Goal: Task Accomplishment & Management: Manage account settings

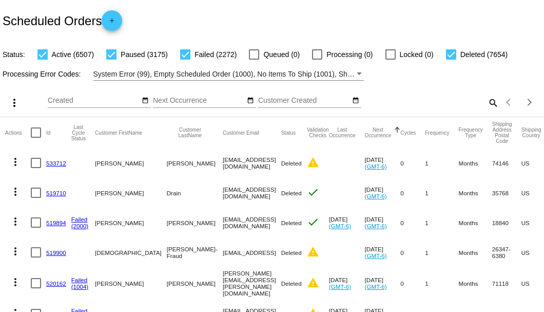
click at [487, 110] on mat-icon "search" at bounding box center [493, 102] width 12 height 16
click at [485, 105] on input "Search" at bounding box center [432, 101] width 136 height 8
paste input "784627"
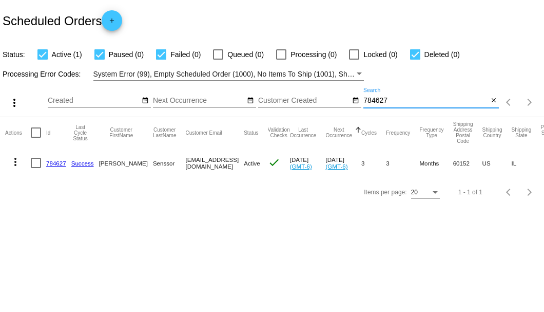
type input "784627"
drag, startPoint x: 164, startPoint y: 161, endPoint x: 272, endPoint y: 164, distance: 107.4
click at [244, 164] on mat-cell "8152458352@ExceptionalProducts.org" at bounding box center [214, 163] width 59 height 30
copy mat-cell "8152458352@ExceptionalProducts.org"
click at [35, 166] on div at bounding box center [36, 163] width 10 height 10
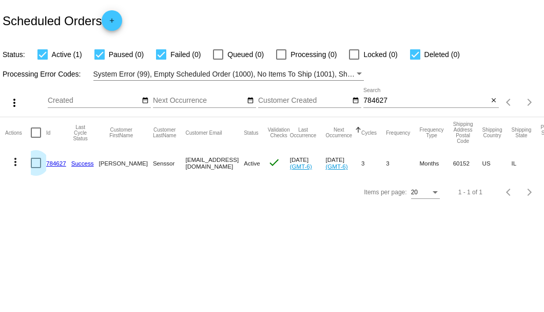
click at [35, 168] on input "checkbox" at bounding box center [35, 168] width 1 height 1
checkbox input "true"
click at [18, 161] on mat-icon "more_vert" at bounding box center [15, 162] width 12 height 12
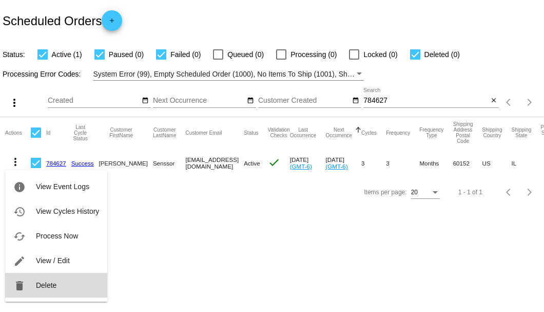
click at [40, 287] on span "Delete" at bounding box center [46, 285] width 21 height 8
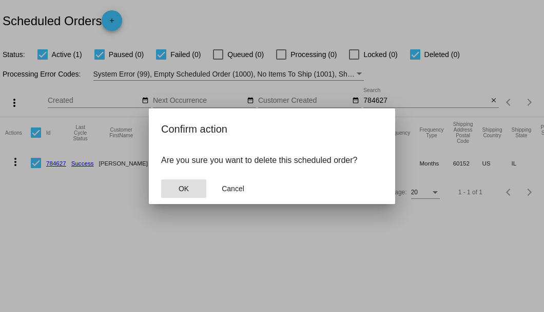
click at [192, 184] on button "OK" at bounding box center [183, 188] width 45 height 18
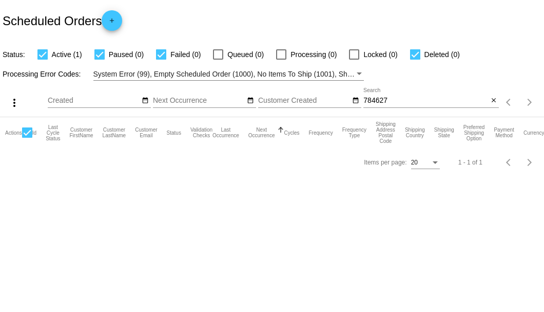
click at [391, 103] on input "784627" at bounding box center [426, 101] width 125 height 8
type input "7"
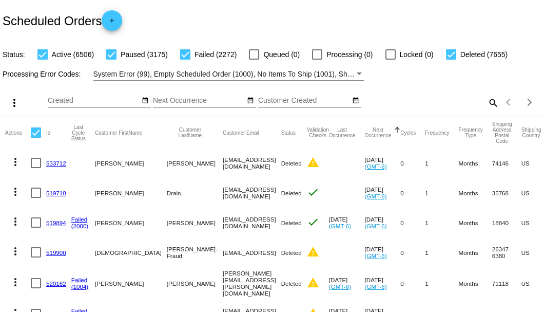
click at [488, 110] on mat-icon "search" at bounding box center [493, 102] width 12 height 16
click at [488, 105] on input "Search" at bounding box center [432, 101] width 136 height 8
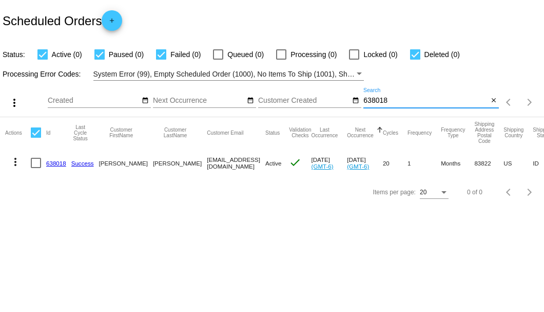
click at [395, 101] on input "638018" at bounding box center [426, 101] width 125 height 8
type input "638018"
click at [50, 163] on link "638018" at bounding box center [56, 163] width 20 height 7
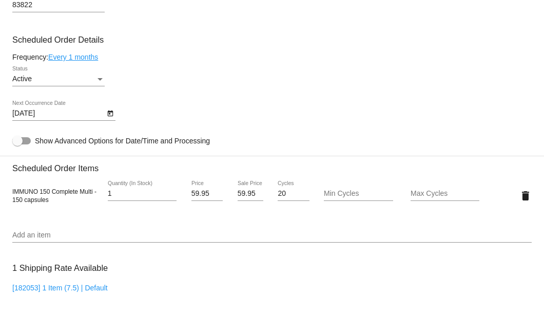
scroll to position [650, 0]
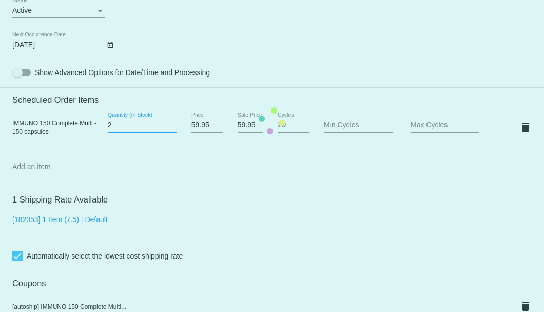
type input "2"
click at [172, 124] on input "2" at bounding box center [142, 125] width 69 height 8
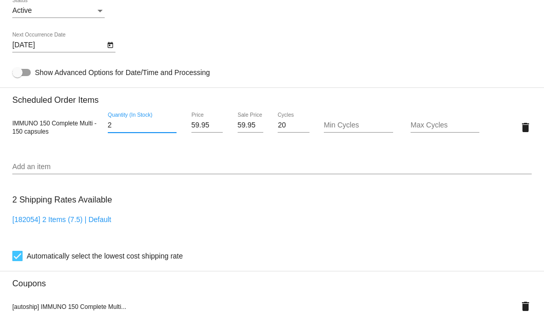
scroll to position [753, 0]
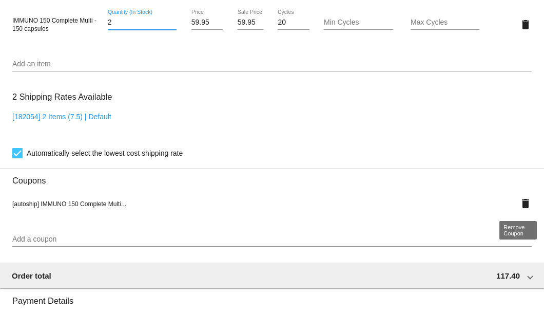
click at [521, 204] on mat-icon "delete" at bounding box center [526, 203] width 12 height 12
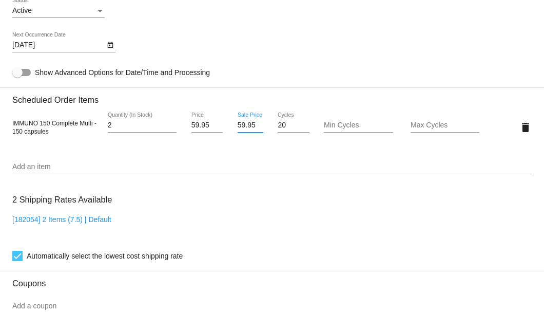
scroll to position [0, 1]
drag, startPoint x: 235, startPoint y: 125, endPoint x: 252, endPoint y: 127, distance: 16.6
click at [252, 127] on input "59.95" at bounding box center [251, 125] width 26 height 8
type input "54.15"
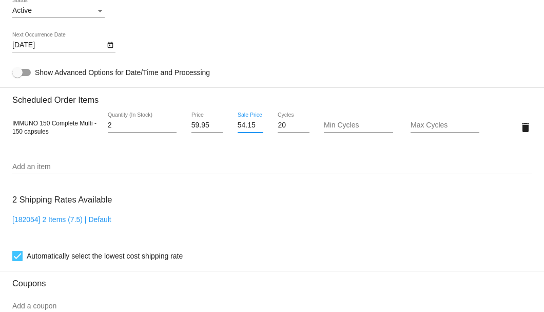
click at [236, 179] on mat-card "Customer 4080703: Donna L Miller donnamiller_5@hotmail.com Customer Shipping En…" at bounding box center [272, 102] width 544 height 1027
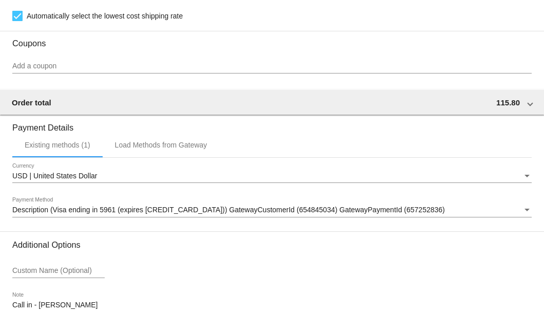
scroll to position [955, 0]
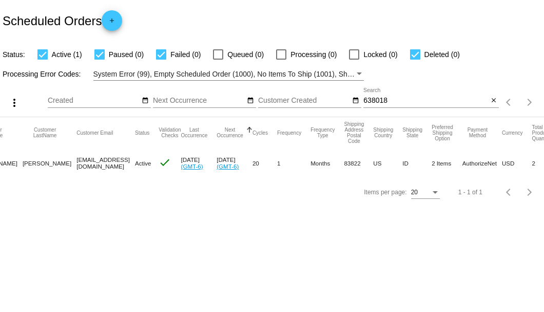
scroll to position [0, 139]
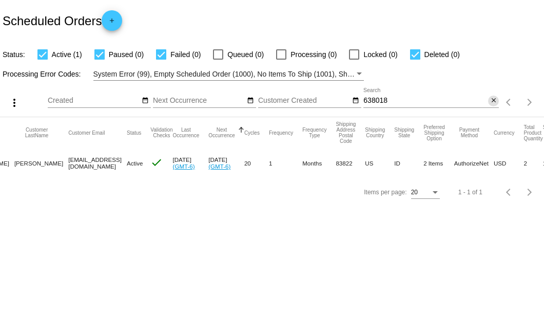
click at [493, 102] on mat-icon "close" at bounding box center [493, 101] width 7 height 8
click at [239, 5] on div "Scheduled Orders add" at bounding box center [272, 20] width 544 height 41
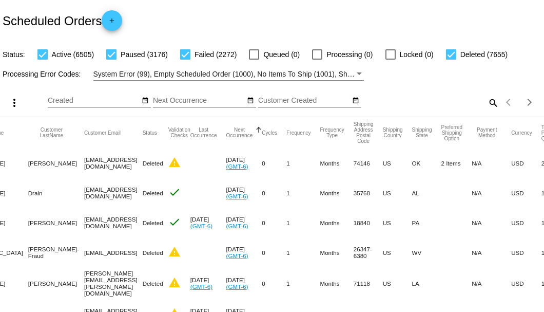
click at [487, 110] on mat-icon "search" at bounding box center [493, 102] width 12 height 16
click at [484, 105] on input "Search" at bounding box center [432, 101] width 136 height 8
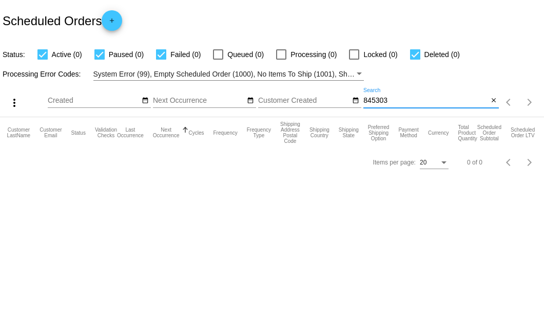
scroll to position [0, 96]
click at [382, 97] on input "845303" at bounding box center [426, 101] width 125 height 8
paste input "35484"
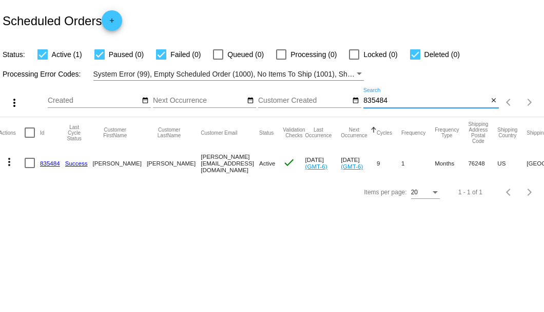
scroll to position [0, 0]
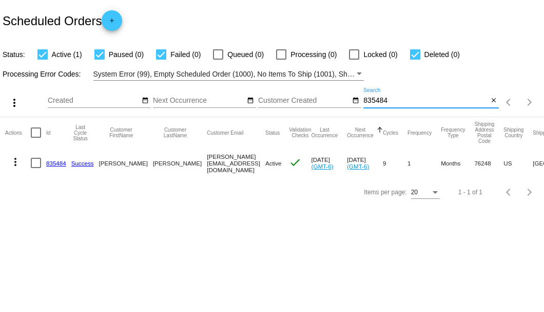
type input "835484"
click at [58, 163] on link "835484" at bounding box center [56, 163] width 20 height 7
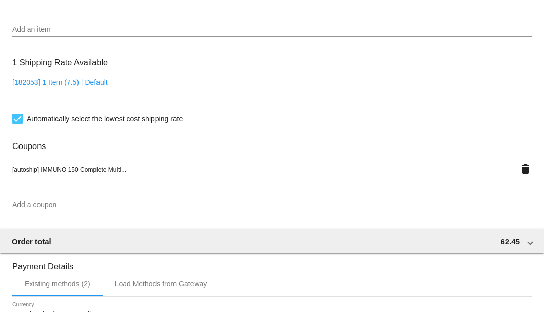
scroll to position [685, 0]
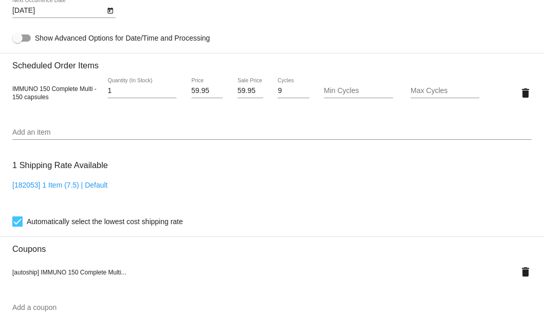
click at [75, 131] on input "Add an item" at bounding box center [272, 132] width 520 height 8
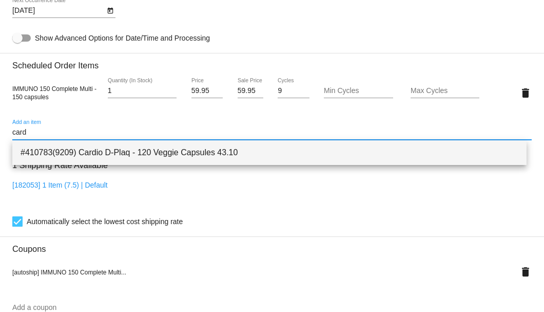
type input "card"
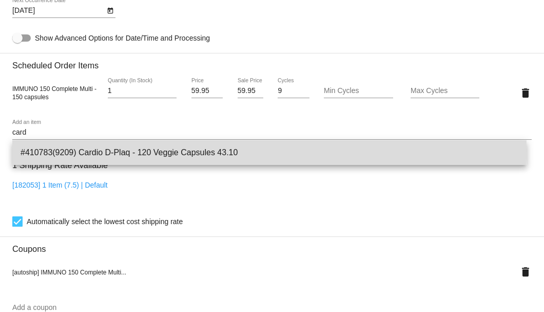
click at [84, 150] on span "#410783(9209) Cardio D-Plaq - 120 Veggie Capsules 43.10" at bounding box center [270, 152] width 498 height 25
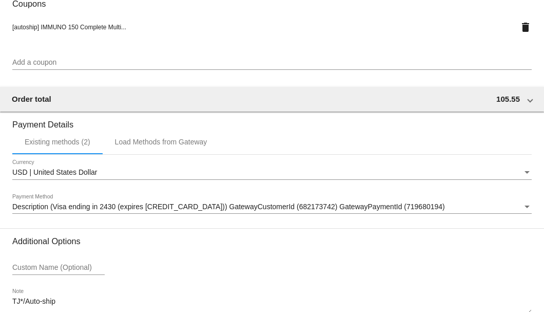
scroll to position [1020, 0]
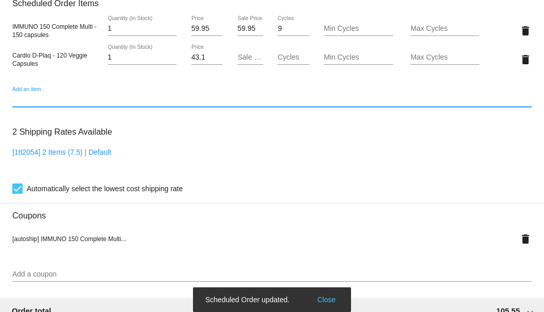
scroll to position [678, 0]
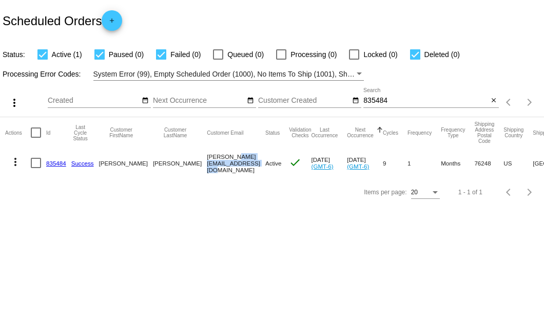
drag, startPoint x: 165, startPoint y: 160, endPoint x: 231, endPoint y: 161, distance: 65.7
click at [231, 161] on mat-cell "[PERSON_NAME][EMAIL_ADDRESS][DOMAIN_NAME]" at bounding box center [236, 163] width 59 height 30
copy mat-cell "[PERSON_NAME][EMAIL_ADDRESS][DOMAIN_NAME]"
click at [496, 101] on mat-icon "close" at bounding box center [493, 101] width 7 height 8
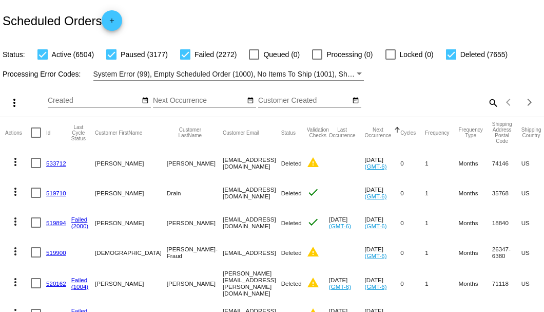
click at [489, 110] on mat-icon "search" at bounding box center [493, 102] width 12 height 16
click at [487, 105] on input "Search" at bounding box center [432, 101] width 136 height 8
paste input "795264"
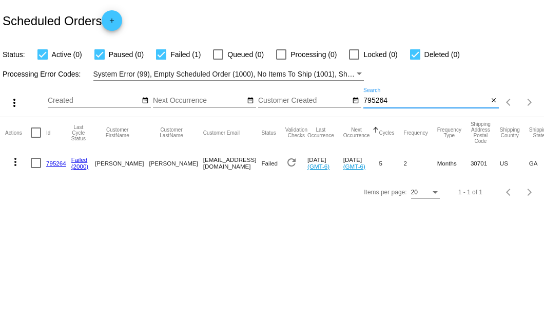
type input "795264"
click at [37, 163] on div at bounding box center [36, 163] width 10 height 10
click at [36, 168] on input "checkbox" at bounding box center [35, 168] width 1 height 1
checkbox input "true"
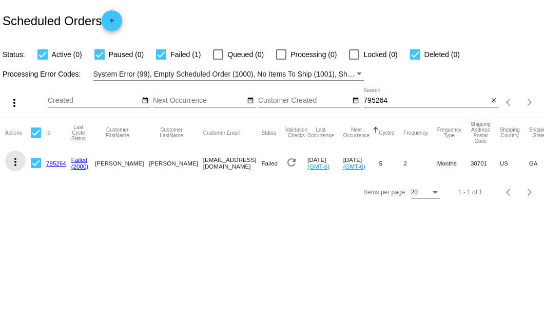
click at [20, 161] on mat-icon "more_vert" at bounding box center [15, 162] width 12 height 12
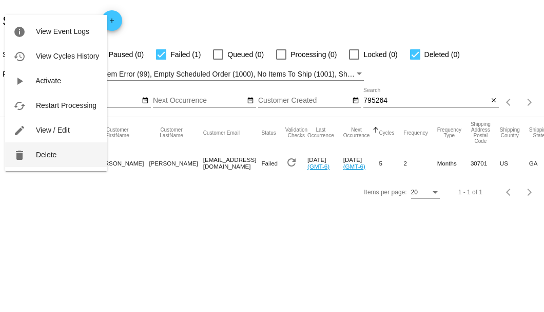
click at [38, 156] on span "Delete" at bounding box center [46, 154] width 21 height 8
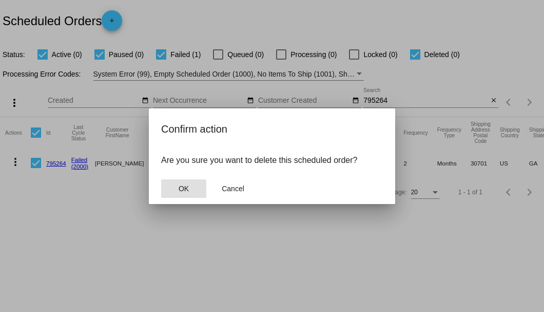
click at [173, 183] on button "OK" at bounding box center [183, 188] width 45 height 18
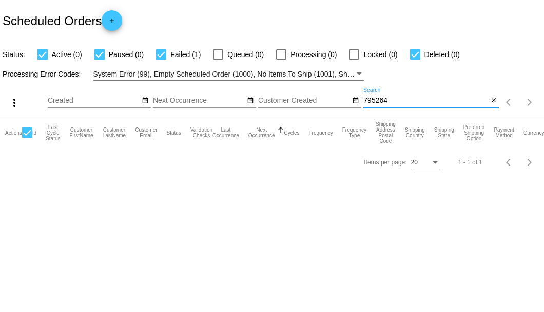
click at [405, 102] on input "795264" at bounding box center [426, 101] width 125 height 8
type input "795264"
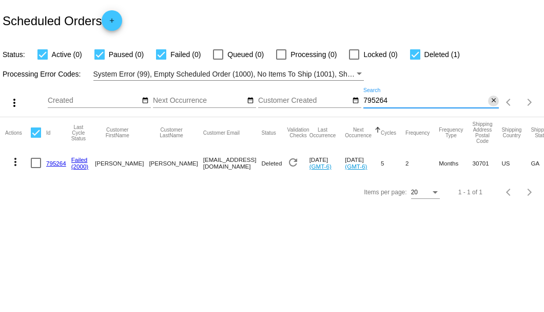
click at [495, 103] on mat-icon "close" at bounding box center [493, 101] width 7 height 8
